Goal: Transaction & Acquisition: Purchase product/service

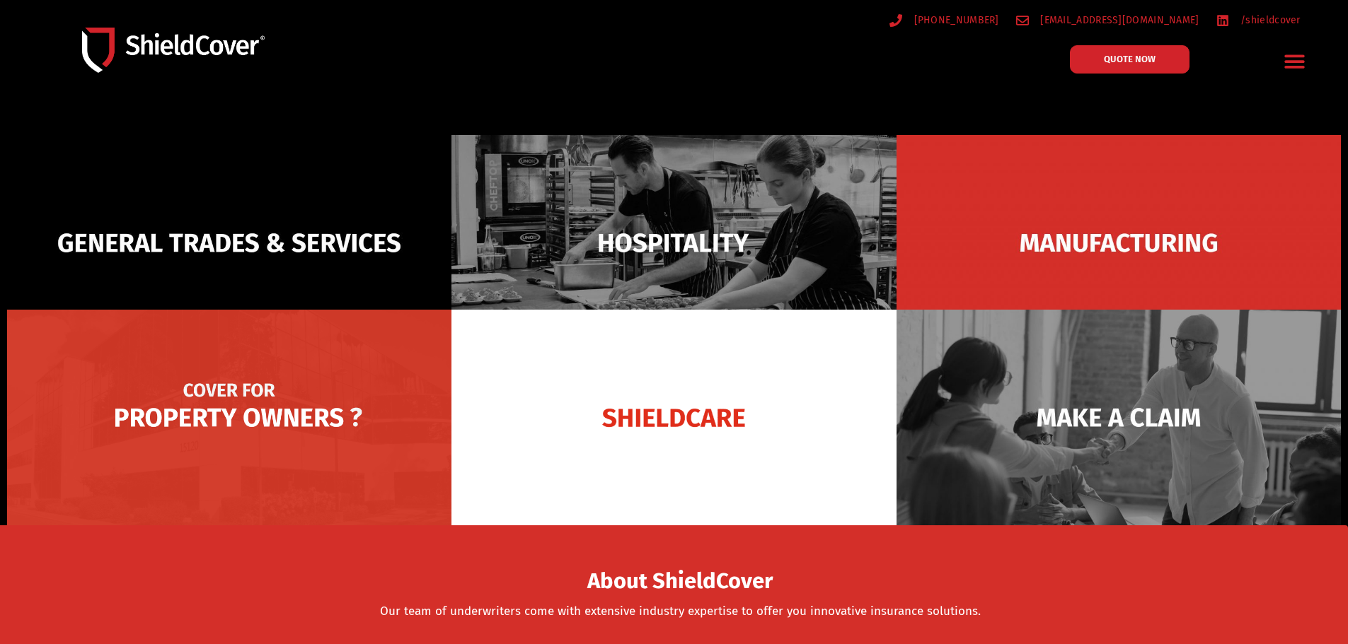
scroll to position [141, 0]
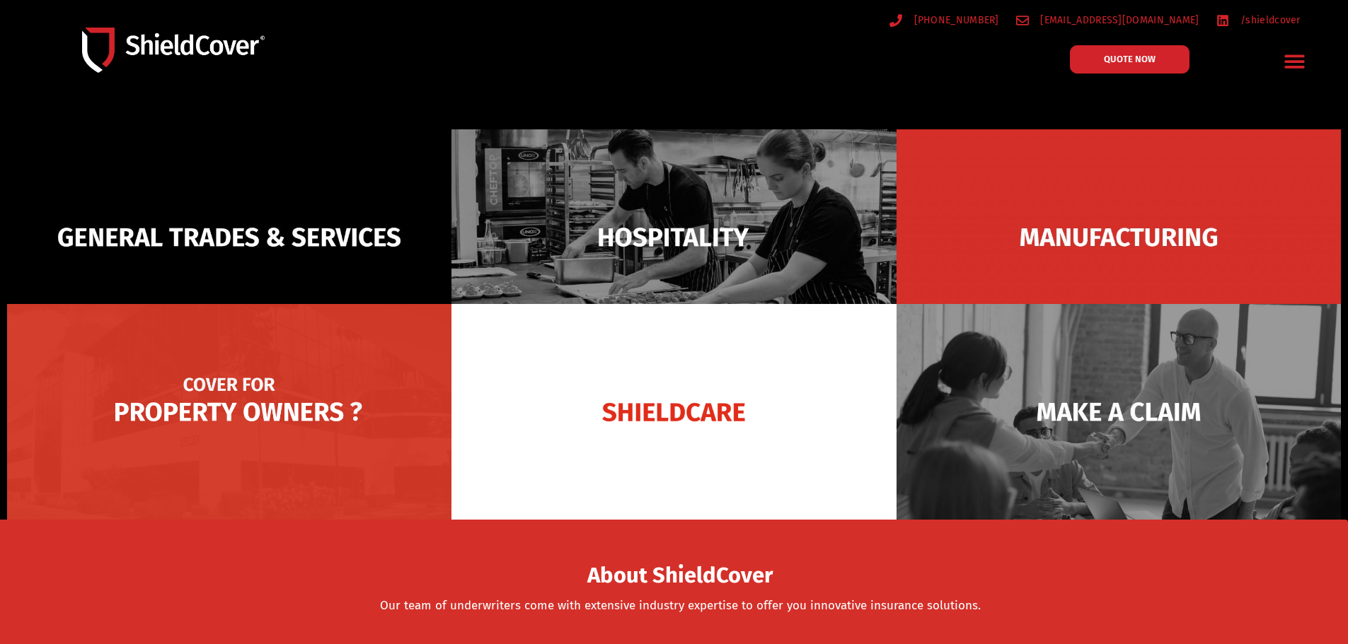
click at [251, 384] on img at bounding box center [229, 412] width 444 height 216
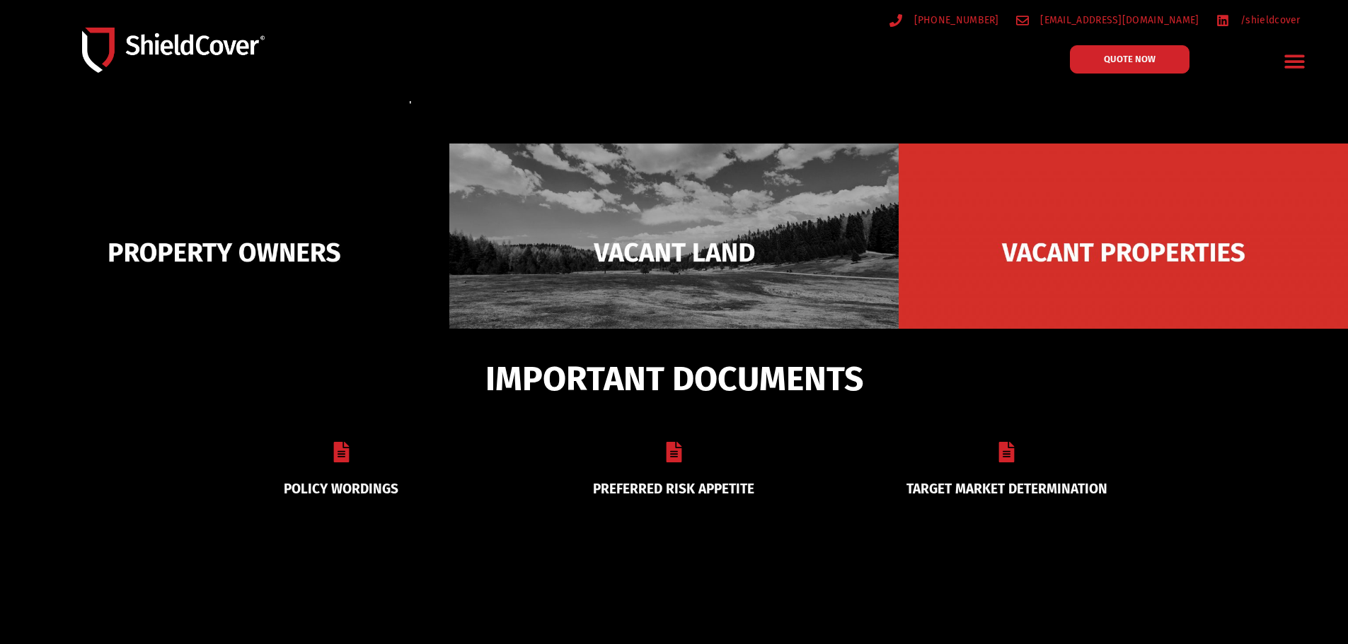
scroll to position [141, 0]
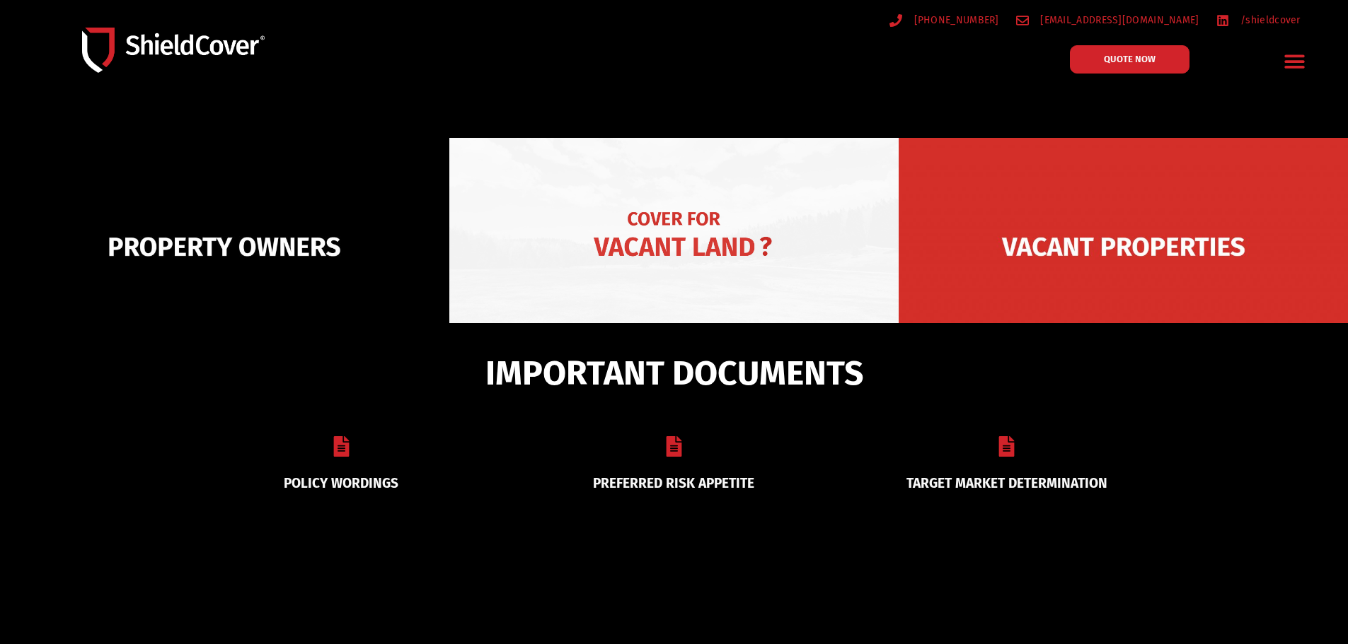
click at [719, 185] on img at bounding box center [673, 247] width 449 height 218
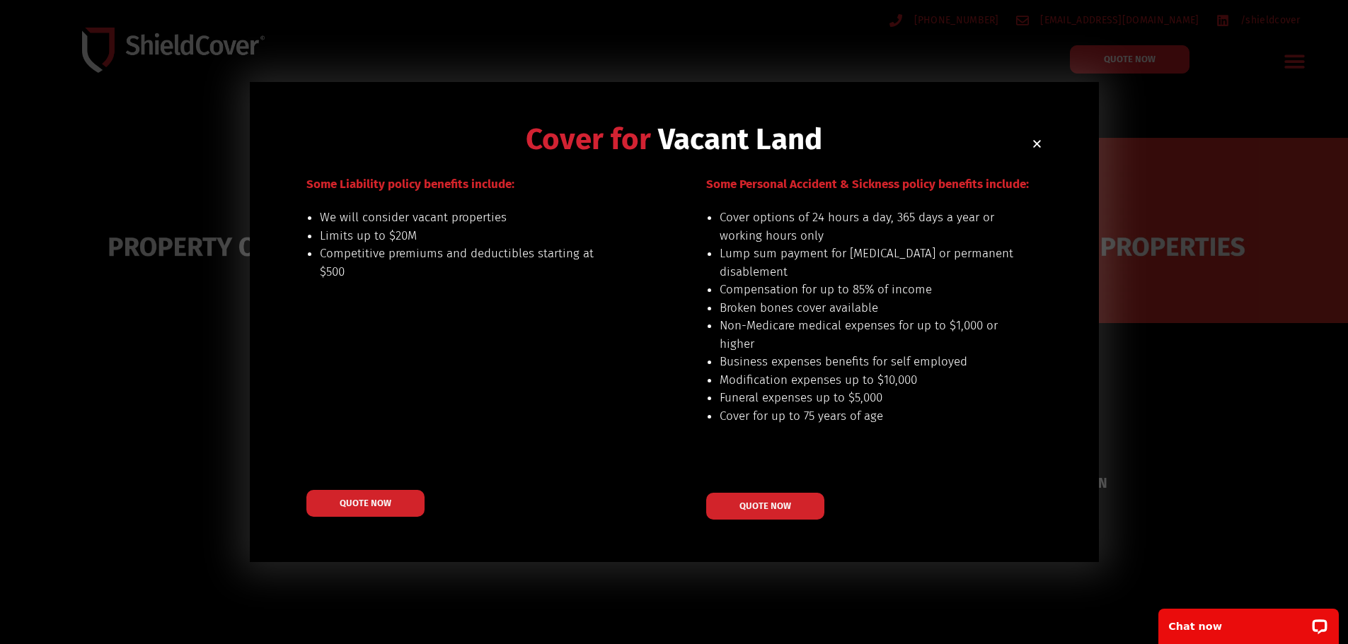
scroll to position [0, 0]
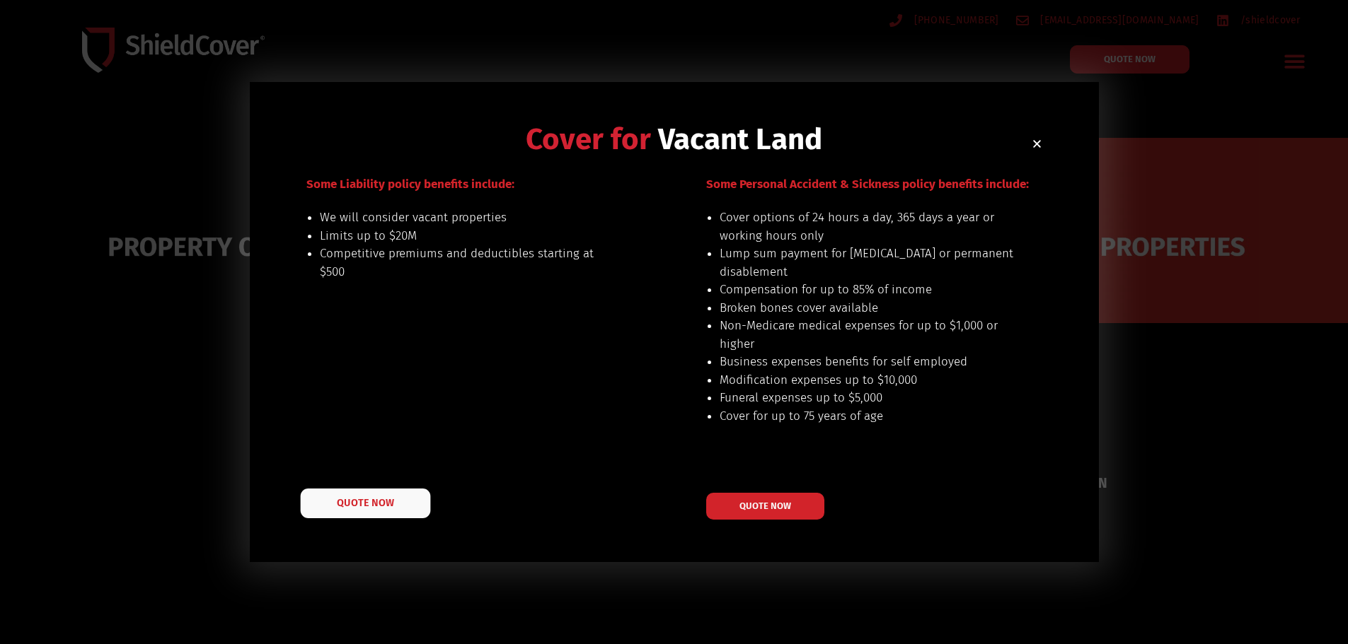
click at [373, 504] on span "QUOTE NOW" at bounding box center [365, 503] width 57 height 10
